Goal: Transaction & Acquisition: Subscribe to service/newsletter

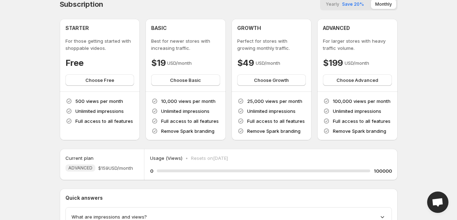
scroll to position [9, 0]
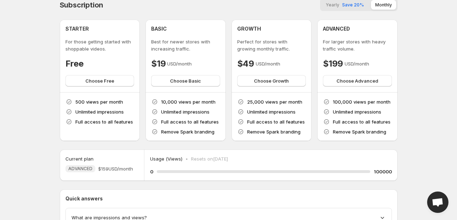
click at [356, 5] on span "Save 20%" at bounding box center [353, 4] width 22 height 5
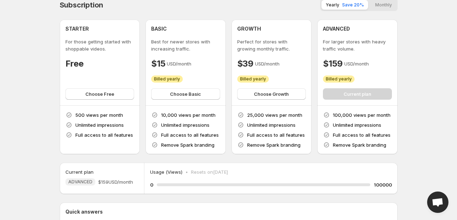
click at [385, 4] on button "Monthly" at bounding box center [383, 5] width 25 height 10
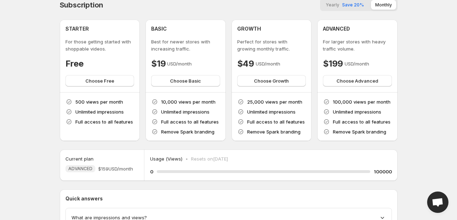
click at [342, 4] on span "Save 20%" at bounding box center [353, 4] width 22 height 5
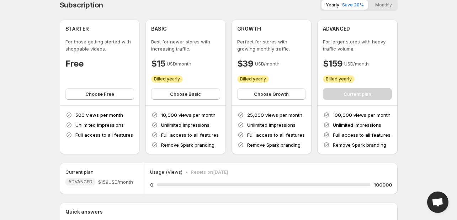
click at [375, 4] on button "Monthly" at bounding box center [383, 5] width 25 height 10
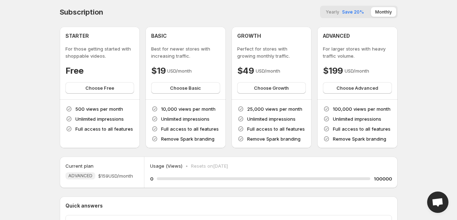
scroll to position [0, 0]
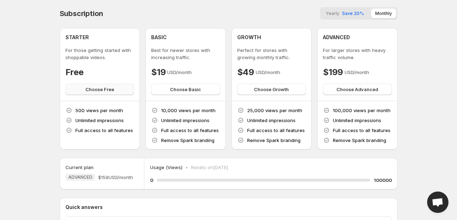
click at [111, 92] on span "Choose Free" at bounding box center [99, 89] width 29 height 7
click at [175, 90] on span "Choose Basic" at bounding box center [185, 89] width 31 height 7
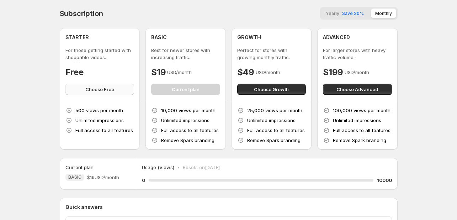
click at [109, 91] on span "Choose Free" at bounding box center [99, 89] width 29 height 7
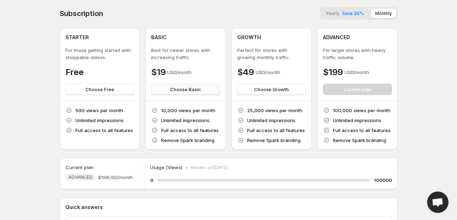
click at [161, 87] on button "Choose Basic" at bounding box center [185, 88] width 69 height 11
